Goal: Information Seeking & Learning: Get advice/opinions

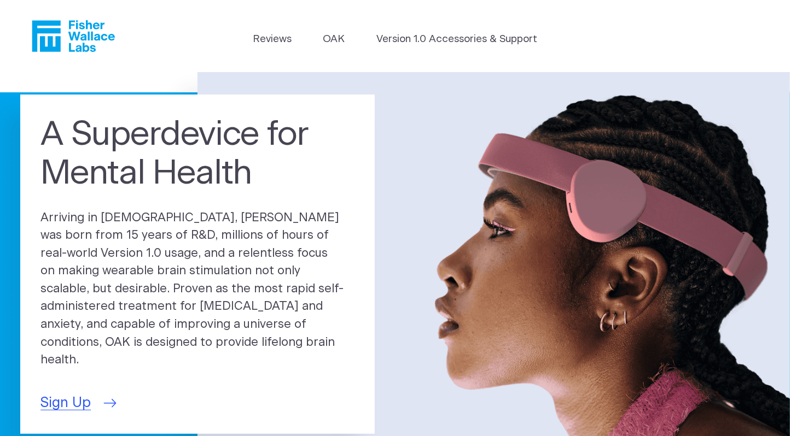
click at [65, 396] on span "Sign Up" at bounding box center [65, 403] width 50 height 21
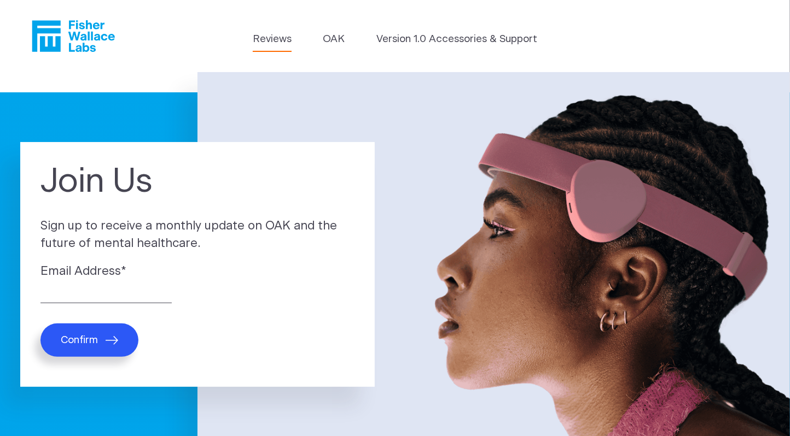
click at [274, 41] on link "Reviews" at bounding box center [272, 39] width 39 height 15
